Goal: Complete application form: Complete application form

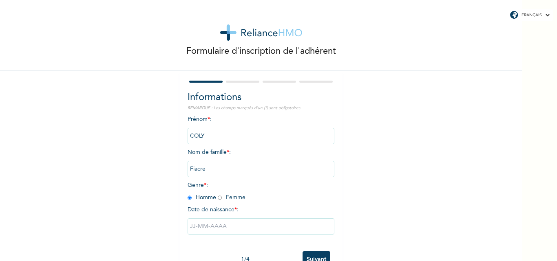
scroll to position [25, 0]
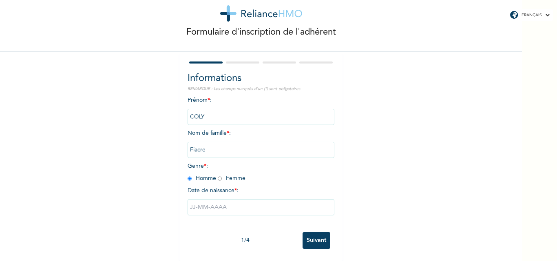
click at [244, 205] on input "text" at bounding box center [261, 207] width 147 height 16
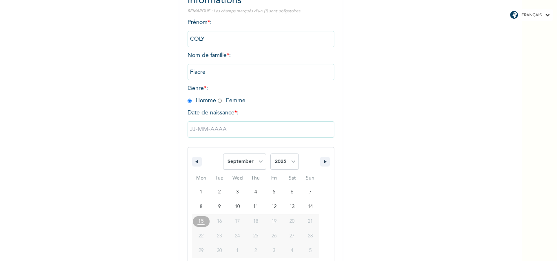
scroll to position [109, 0]
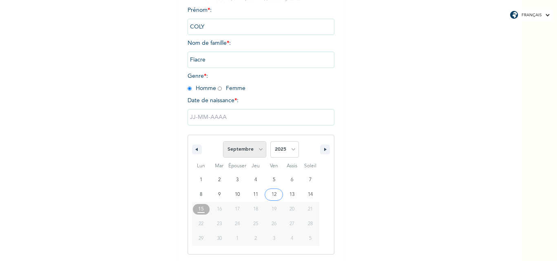
click at [256, 150] on select "[PERSON_NAME] Mars Avril Peut Juin Juillet Août Septembre Octobre Novembre Déce…" at bounding box center [244, 150] width 43 height 16
select select "7"
click at [223, 142] on select "[PERSON_NAME] Mars Avril Peut Juin Juillet Août Septembre Octobre Novembre Déce…" at bounding box center [244, 150] width 43 height 16
click at [291, 152] on select "2025 2024 2023 2022 2021 2020 2019 2018 2017 2016 2015 2014 2013 2012 2011 2010…" at bounding box center [284, 150] width 29 height 16
select select "1984"
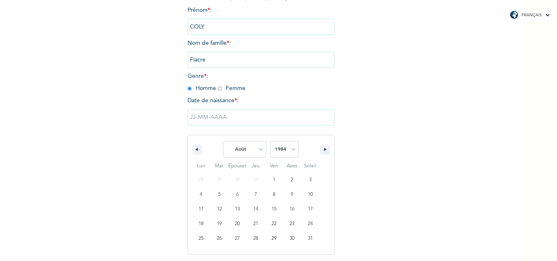
click at [270, 142] on select "2025 2024 2023 2022 2021 2020 2019 2018 2017 2016 2015 2014 2013 2012 2011 2010…" at bounding box center [284, 150] width 29 height 16
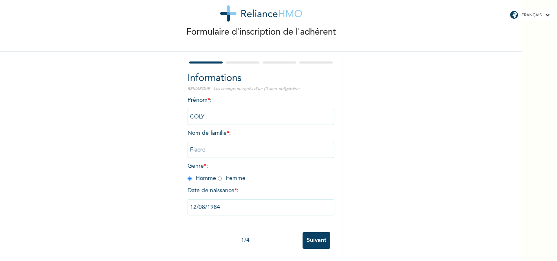
click at [313, 234] on input "Suivant" at bounding box center [317, 240] width 28 height 17
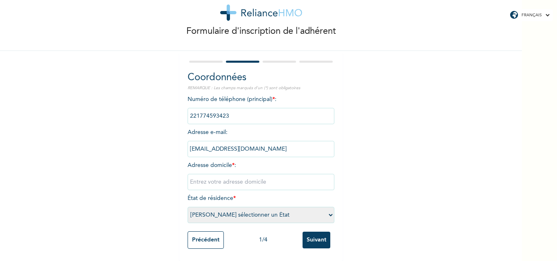
click at [274, 178] on input "text" at bounding box center [261, 182] width 147 height 16
click at [286, 176] on input "Grand Dakar Sicap Darabis Villa N°10bis" at bounding box center [261, 182] width 147 height 16
type input "Grand Dakar Sicap Darabis Villa N°10 Bis"
click at [329, 208] on select "[PERSON_NAME] sélectionner un État [GEOGRAPHIC_DATA]" at bounding box center [261, 215] width 147 height 16
select select "1"
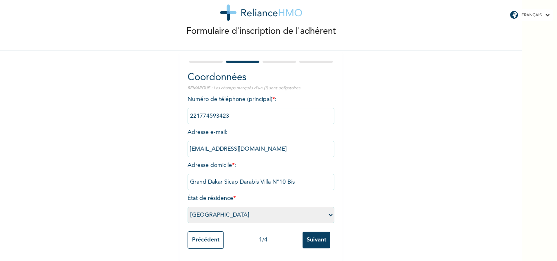
click at [188, 207] on select "[PERSON_NAME] sélectionner un État [GEOGRAPHIC_DATA]" at bounding box center [261, 215] width 147 height 16
click at [316, 235] on input "Suivant" at bounding box center [317, 240] width 28 height 17
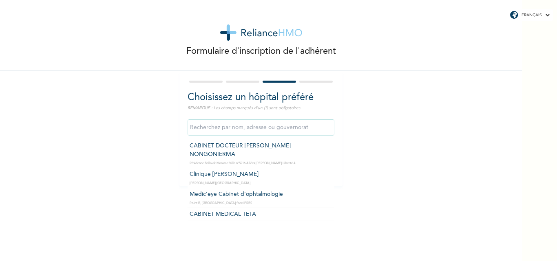
click at [250, 129] on input "text" at bounding box center [261, 128] width 147 height 16
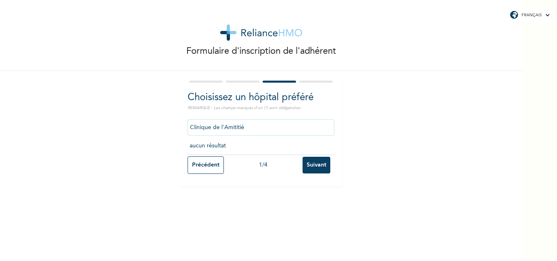
click at [233, 128] on input "Clinique de l'Amititié" at bounding box center [261, 128] width 147 height 16
type input "Clinique de l'Amitié"
click at [304, 164] on input "Suivant" at bounding box center [317, 165] width 28 height 17
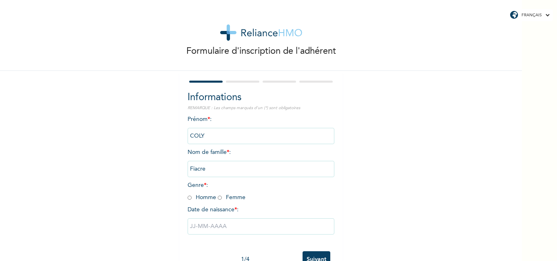
click at [188, 196] on input "radio" at bounding box center [190, 198] width 4 height 8
radio input "true"
click at [232, 226] on input "text" at bounding box center [261, 227] width 147 height 16
select select "8"
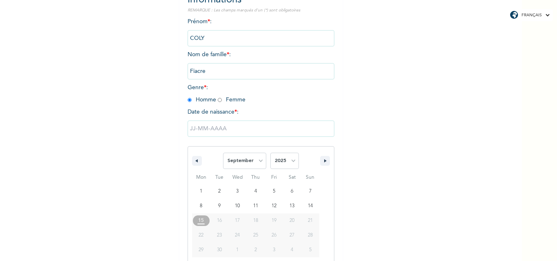
scroll to position [109, 0]
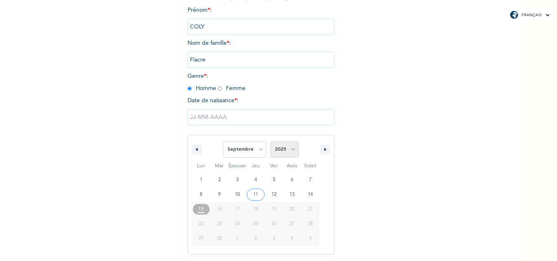
click at [292, 150] on select "2025 2024 2023 2022 2021 2020 2019 2018 2017 2016 2015 2014 2013 2012 2011 2010…" at bounding box center [284, 150] width 29 height 16
select select "1984"
click at [270, 142] on select "2025 2024 2023 2022 2021 2020 2019 2018 2017 2016 2015 2014 2013 2012 2011 2010…" at bounding box center [284, 150] width 29 height 16
click at [257, 148] on select "[PERSON_NAME] Mars Avril Peut Juin Juillet Août Septembre Octobre Novembre Déce…" at bounding box center [244, 150] width 43 height 16
select select "7"
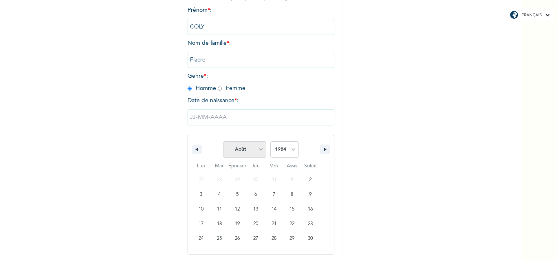
click at [223, 142] on select "[PERSON_NAME] Mars Avril Peut Juin Juillet Août Septembre Octobre Novembre Déce…" at bounding box center [244, 150] width 43 height 16
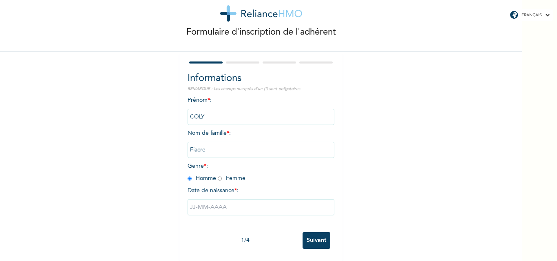
scroll to position [25, 0]
click at [248, 203] on input "text" at bounding box center [261, 207] width 147 height 16
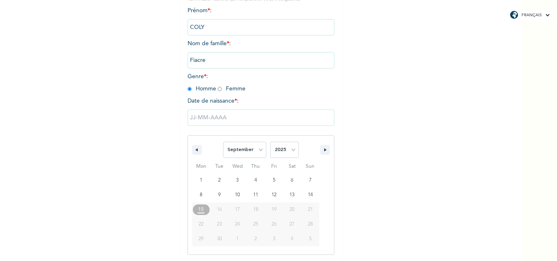
scroll to position [109, 0]
click at [258, 152] on select "[PERSON_NAME] Mars Avril Peut Juin Juillet Août Septembre Octobre Novembre Déce…" at bounding box center [244, 150] width 43 height 16
select select "7"
click at [223, 142] on select "[PERSON_NAME] Mars Avril Peut Juin Juillet Août Septembre Octobre Novembre Déce…" at bounding box center [244, 150] width 43 height 16
click at [290, 149] on select "2025 2024 2023 2022 2021 2020 2019 2018 2017 2016 2015 2014 2013 2012 2011 2010…" at bounding box center [284, 150] width 29 height 16
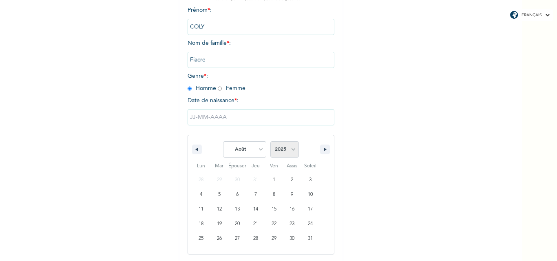
select select "1984"
click at [270, 142] on select "2025 2024 2023 2022 2021 2020 2019 2018 2017 2016 2015 2014 2013 2012 2011 2010…" at bounding box center [284, 150] width 29 height 16
type input "[DATE]"
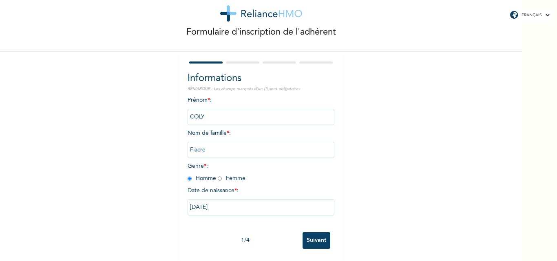
scroll to position [25, 0]
click at [316, 234] on input "Suivant" at bounding box center [317, 240] width 28 height 17
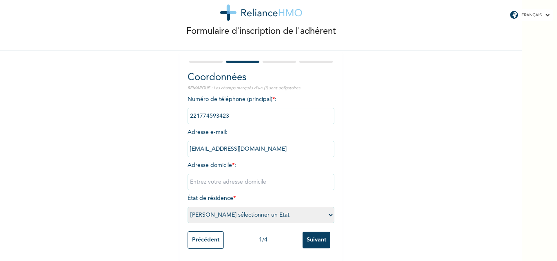
click at [271, 179] on input "text" at bounding box center [261, 182] width 147 height 16
click at [240, 176] on input "Grand Dakar Sicap darabis" at bounding box center [261, 182] width 147 height 16
click at [268, 178] on input "Grand Dakar Sicap Darabis" at bounding box center [261, 182] width 147 height 16
click at [288, 179] on input "Grand Dakar Sicap Darabis Villa N°10 bis" at bounding box center [261, 182] width 147 height 16
type input "Grand Dakar Sicap Darabis Villa N°10 Bis"
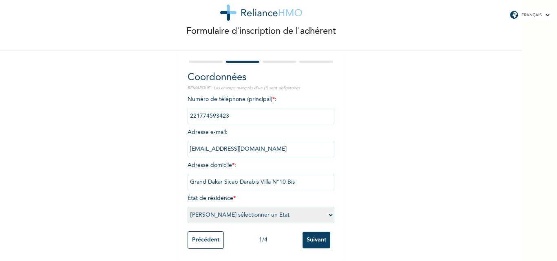
click at [328, 209] on select "[PERSON_NAME] sélectionner un État [GEOGRAPHIC_DATA]" at bounding box center [261, 215] width 147 height 16
select select "1"
click at [188, 207] on select "[PERSON_NAME] sélectionner un État [GEOGRAPHIC_DATA]" at bounding box center [261, 215] width 147 height 16
click at [317, 234] on input "Suivant" at bounding box center [317, 240] width 28 height 17
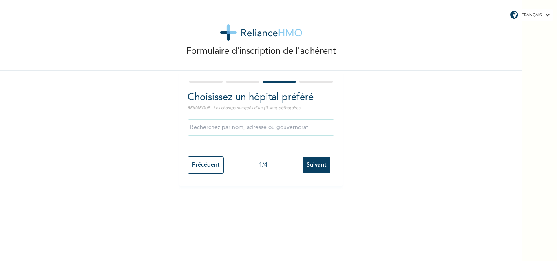
click at [254, 129] on input "text" at bounding box center [261, 128] width 147 height 16
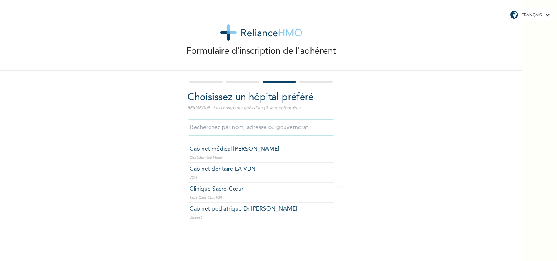
scroll to position [277, 0]
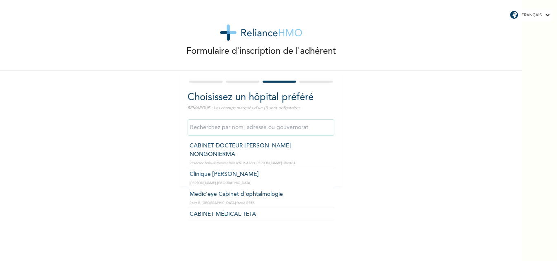
click at [231, 130] on input "text" at bounding box center [261, 128] width 147 height 16
type input "m"
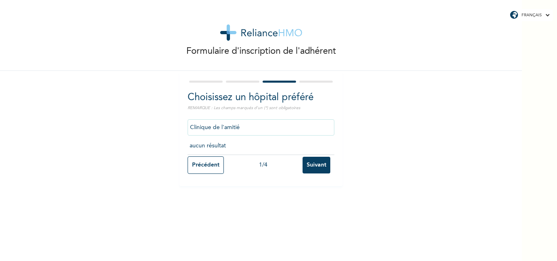
type input "Clinique de l'amitié"
click at [316, 163] on input "Suivant" at bounding box center [317, 165] width 28 height 17
